Goal: Navigation & Orientation: Find specific page/section

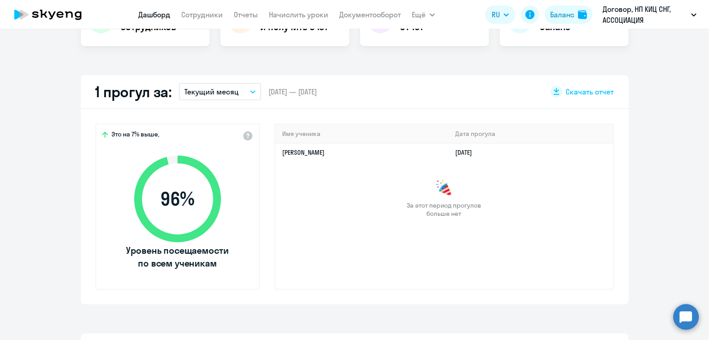
scroll to position [223, 0]
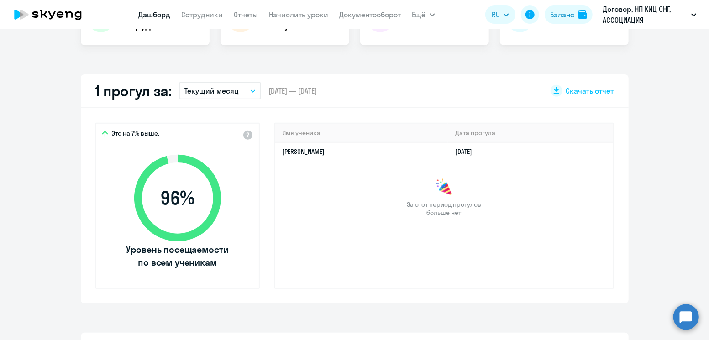
select select "30"
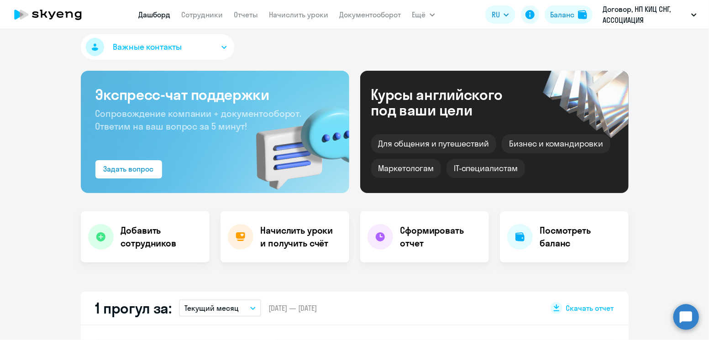
scroll to position [0, 0]
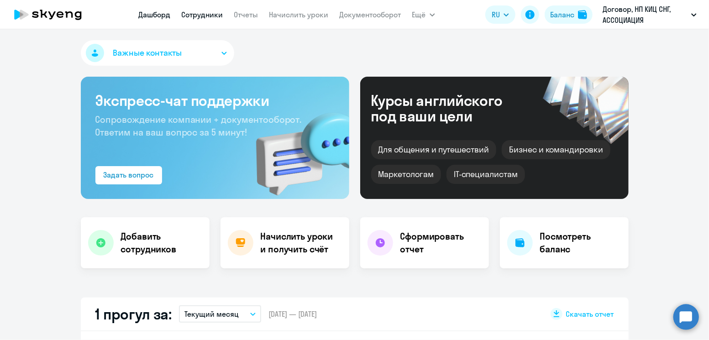
click at [200, 18] on link "Сотрудники" at bounding box center [203, 14] width 42 height 9
select select "30"
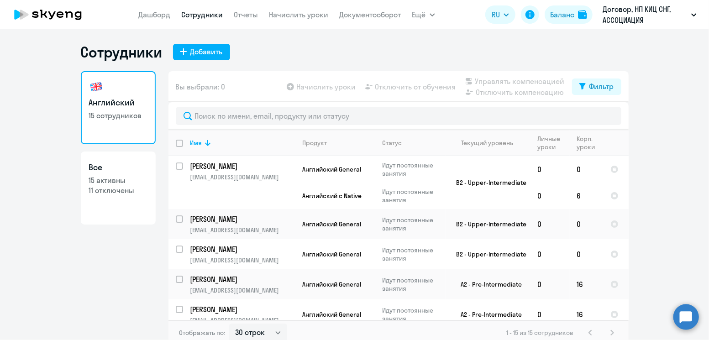
click at [51, 17] on icon at bounding box center [48, 14] width 80 height 23
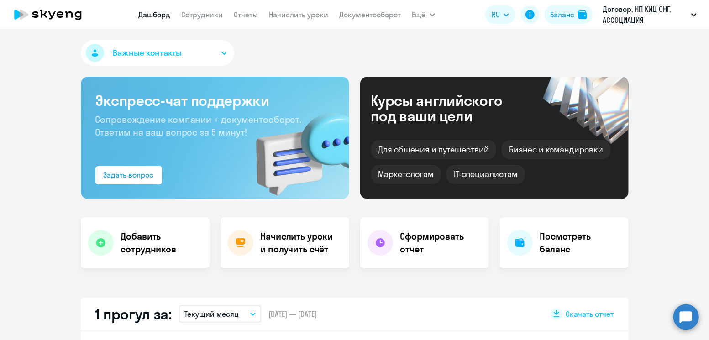
select select "30"
click at [210, 13] on link "Сотрудники" at bounding box center [203, 14] width 42 height 9
select select "30"
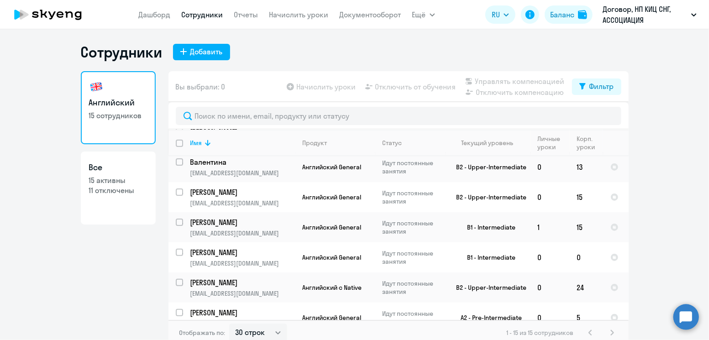
scroll to position [308, 0]
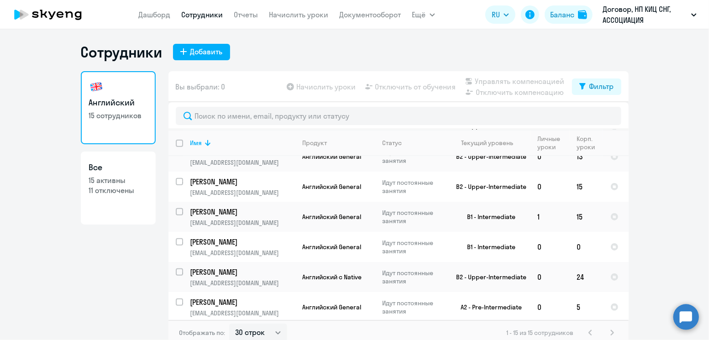
click at [87, 14] on icon at bounding box center [48, 14] width 80 height 23
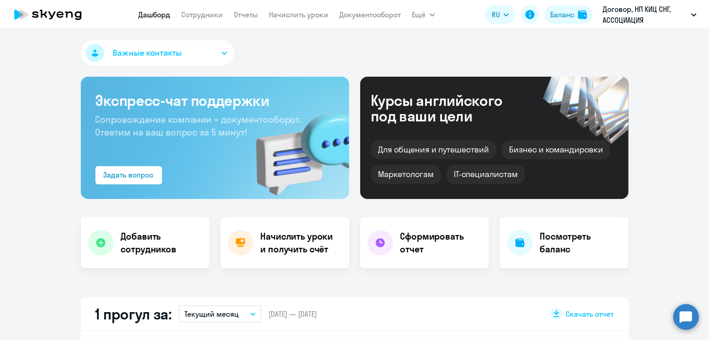
click at [77, 11] on icon at bounding box center [78, 15] width 7 height 9
select select "30"
